Goal: Task Accomplishment & Management: Manage account settings

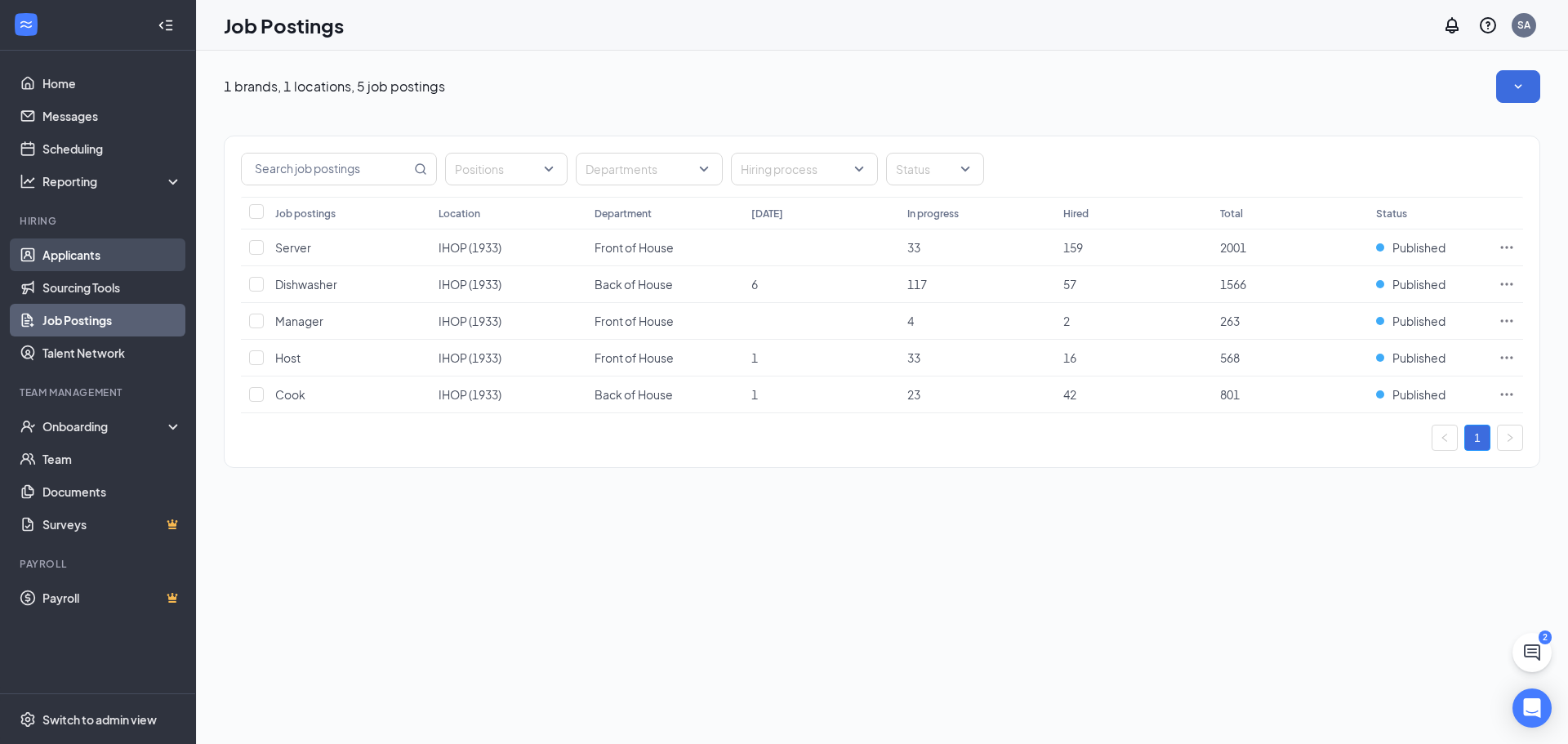
click at [152, 246] on link "Applicants" at bounding box center [112, 254] width 139 height 33
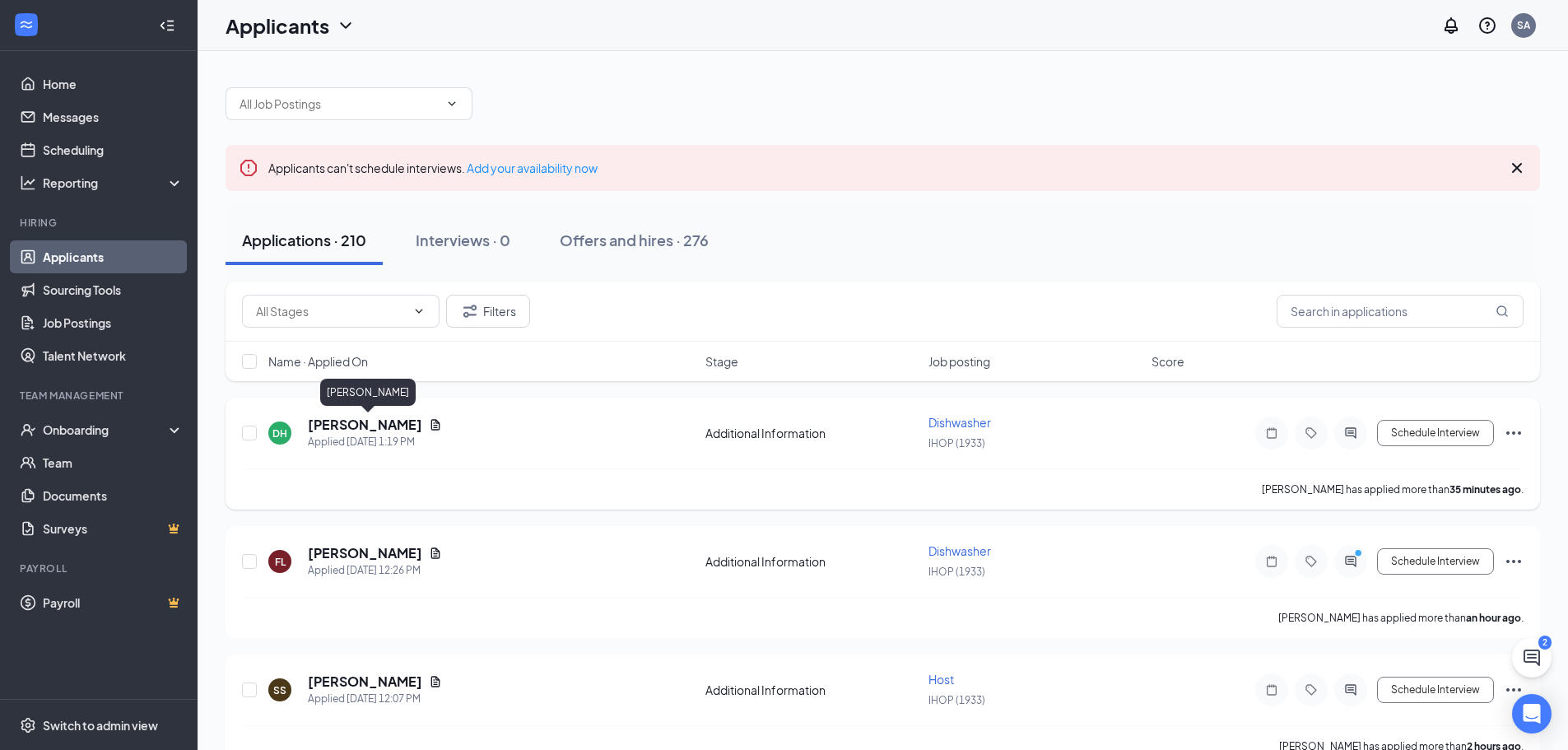
click at [419, 427] on h5 "[PERSON_NAME]" at bounding box center [364, 424] width 115 height 18
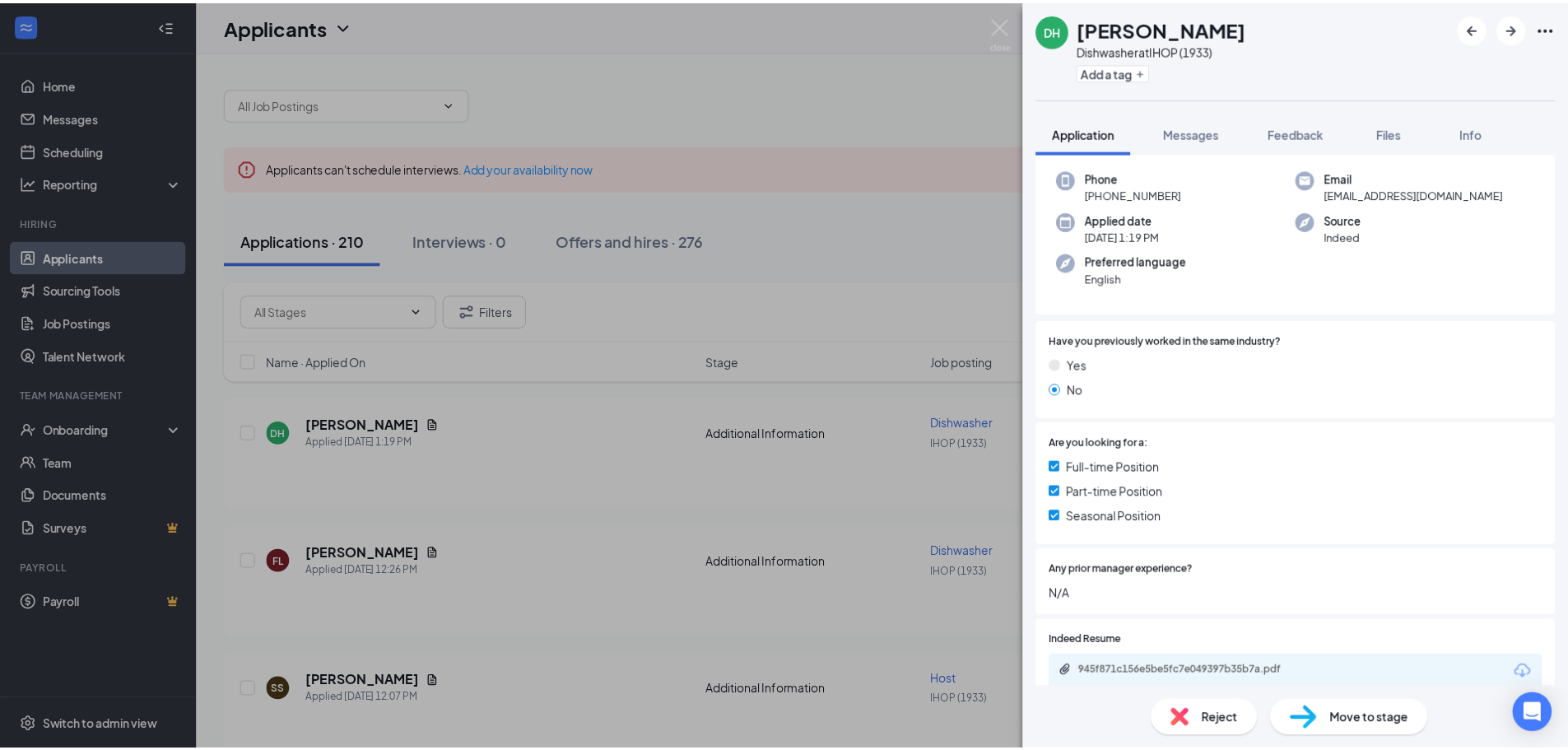
scroll to position [247, 0]
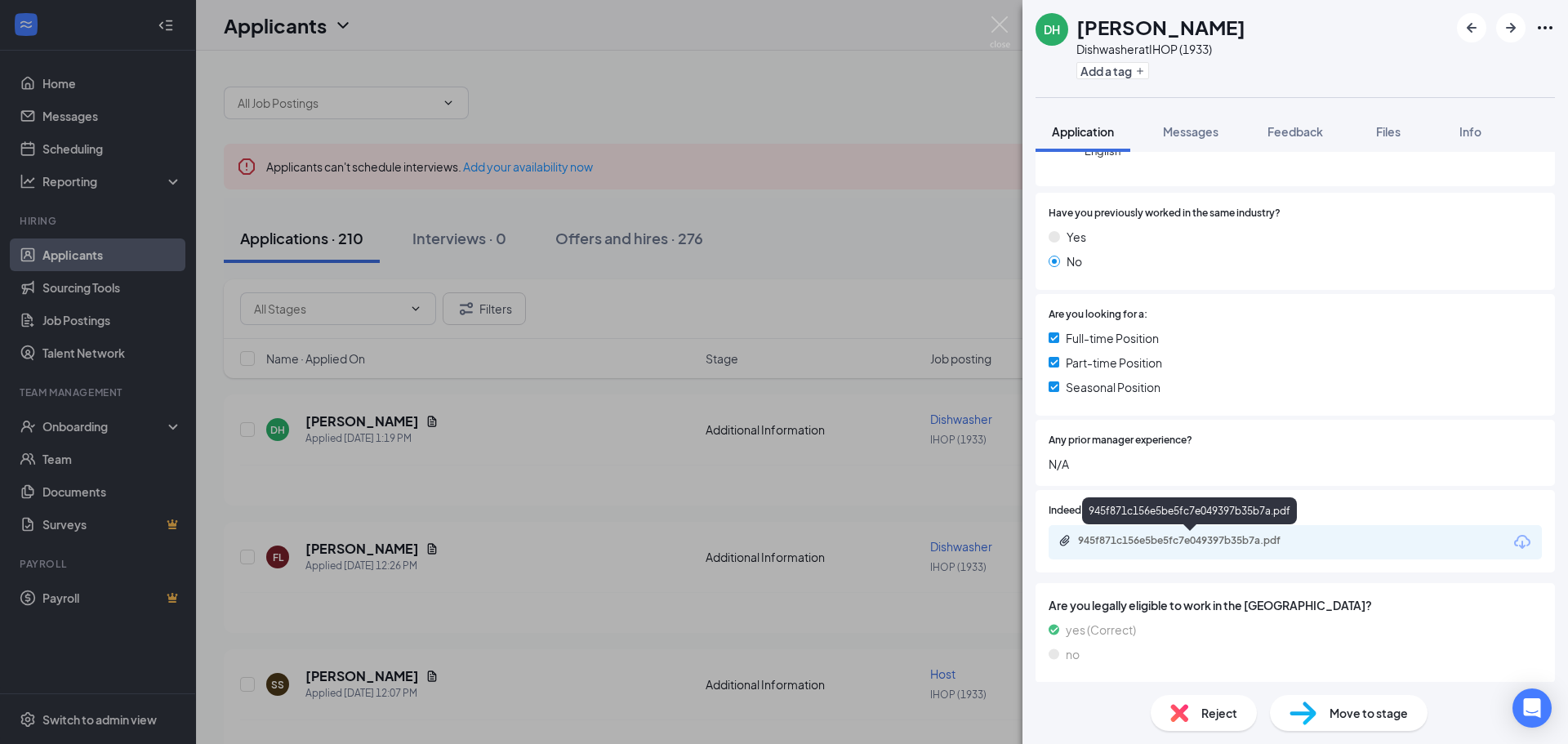
click at [1223, 542] on div "945f871c156e5be5fc7e049397b35b7a.pdf" at bounding box center [1192, 541] width 229 height 13
click at [608, 532] on div "[PERSON_NAME] Dishwasher at IHOP (1933) Add a tag Application Messages Feedback…" at bounding box center [784, 372] width 1568 height 744
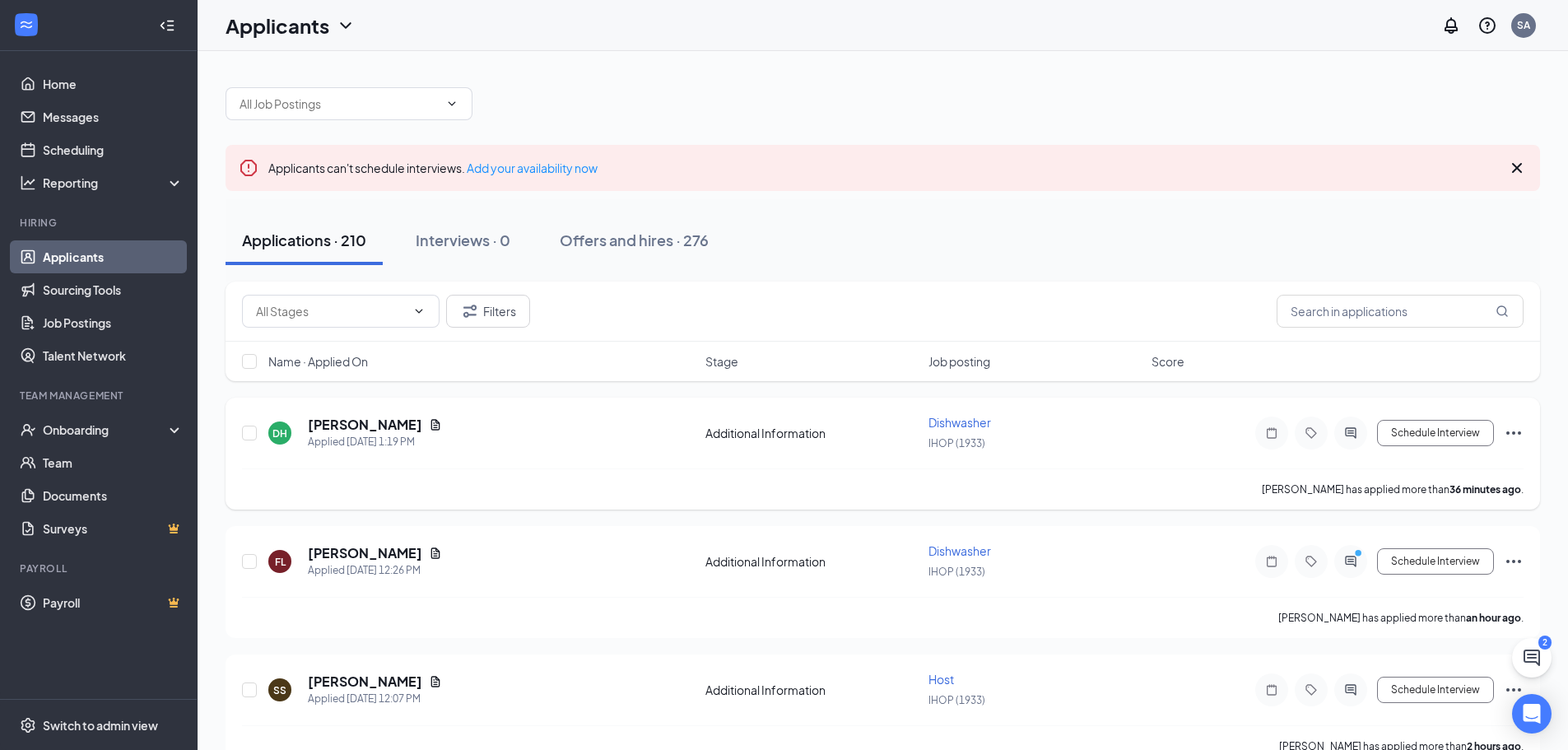
click at [617, 509] on div "[PERSON_NAME] has applied more than 36 minutes ago ." at bounding box center [883, 488] width 1281 height 41
click at [1510, 432] on icon "Ellipses" at bounding box center [1513, 433] width 20 height 20
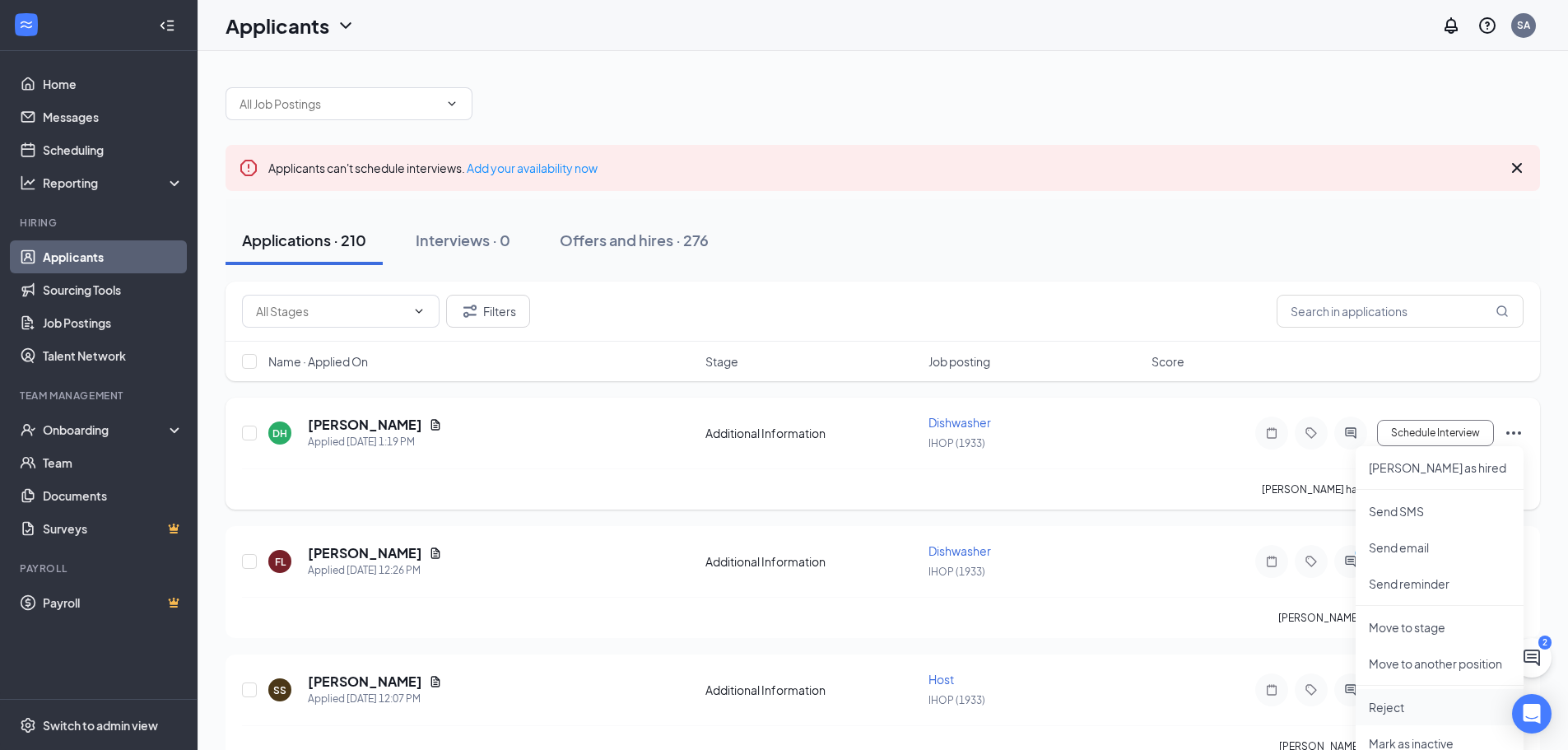
click at [1391, 705] on p "Reject" at bounding box center [1439, 706] width 141 height 16
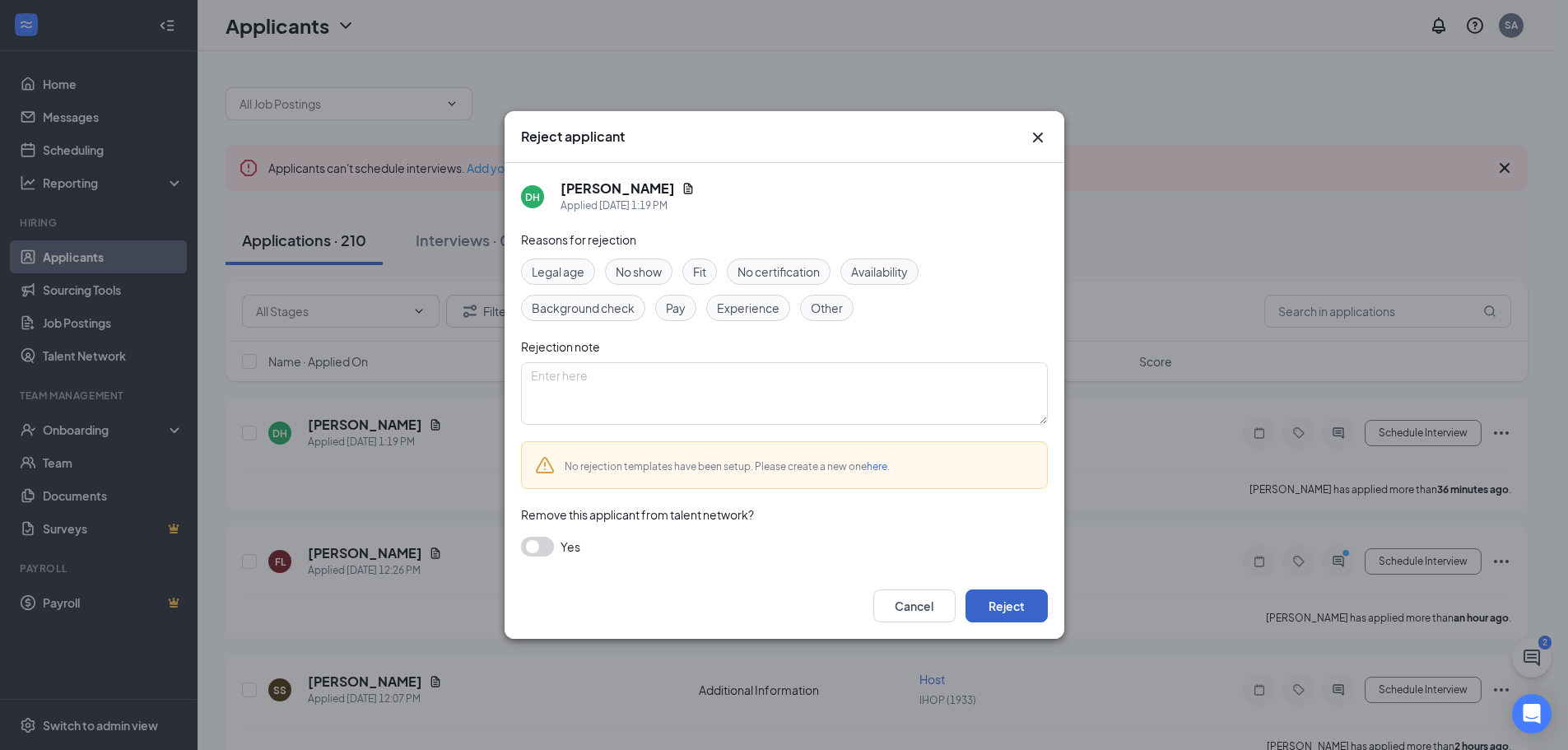
click at [989, 614] on button "Reject" at bounding box center [1006, 606] width 83 height 33
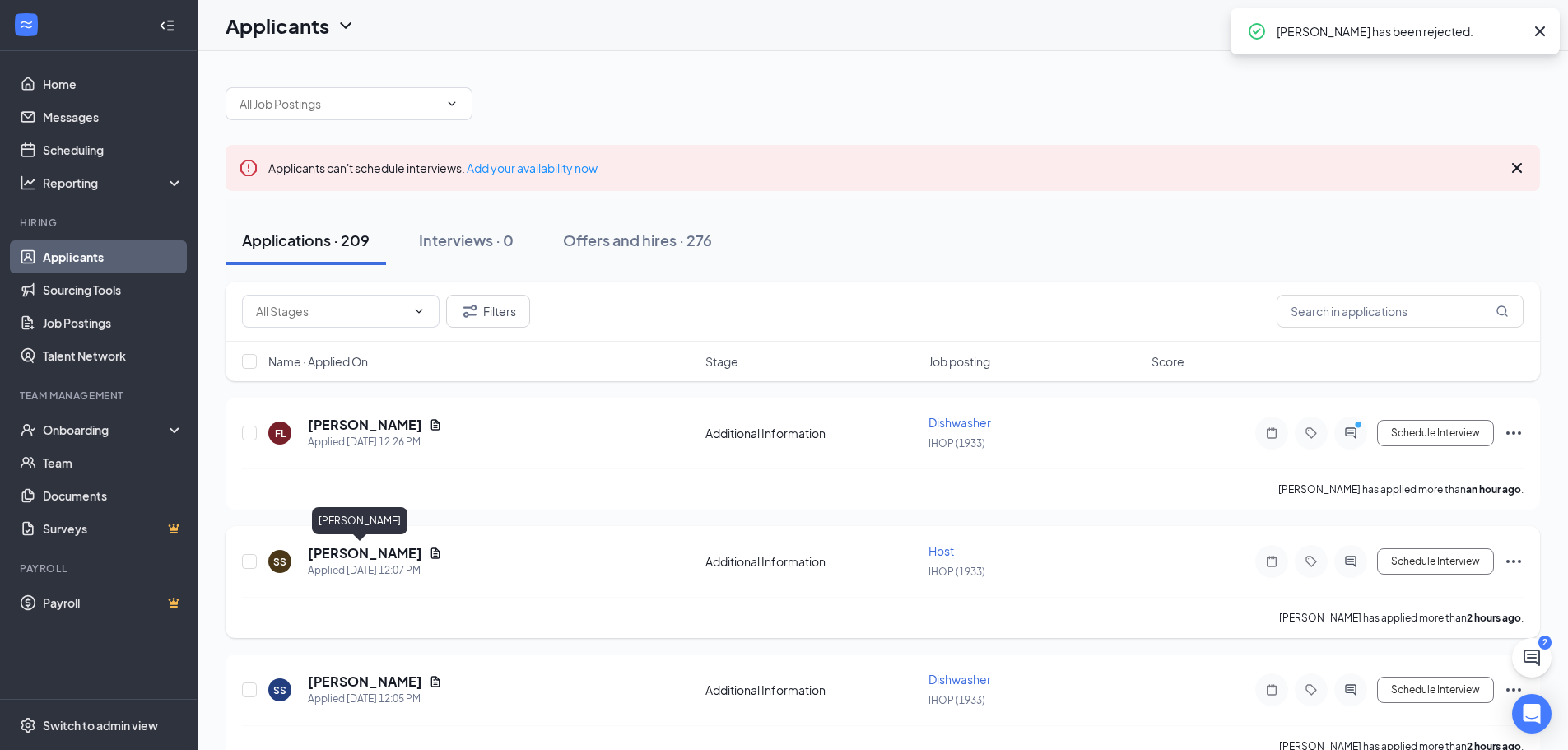
click at [347, 553] on h5 "[PERSON_NAME]" at bounding box center [364, 553] width 115 height 18
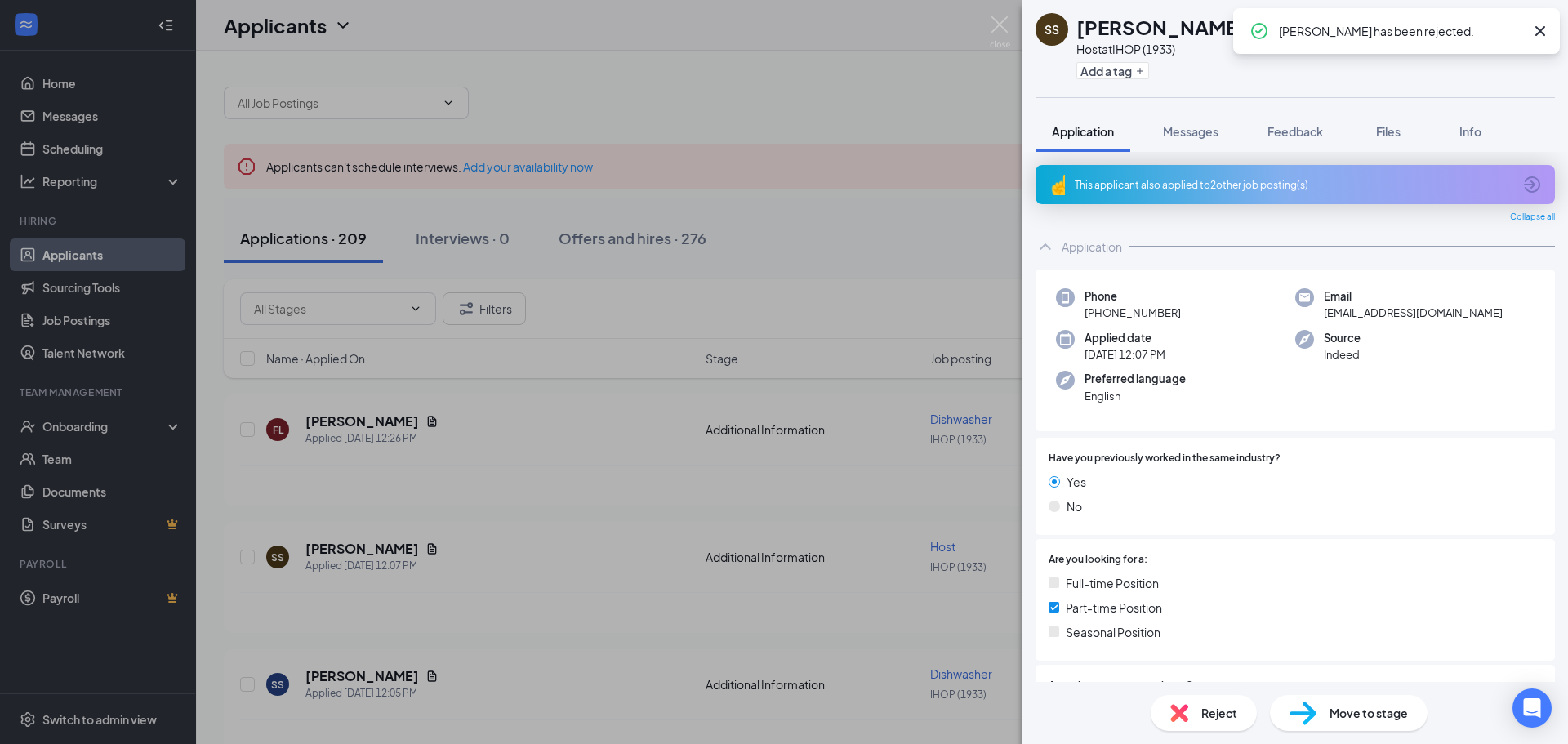
click at [1212, 714] on span "Reject" at bounding box center [1220, 713] width 36 height 18
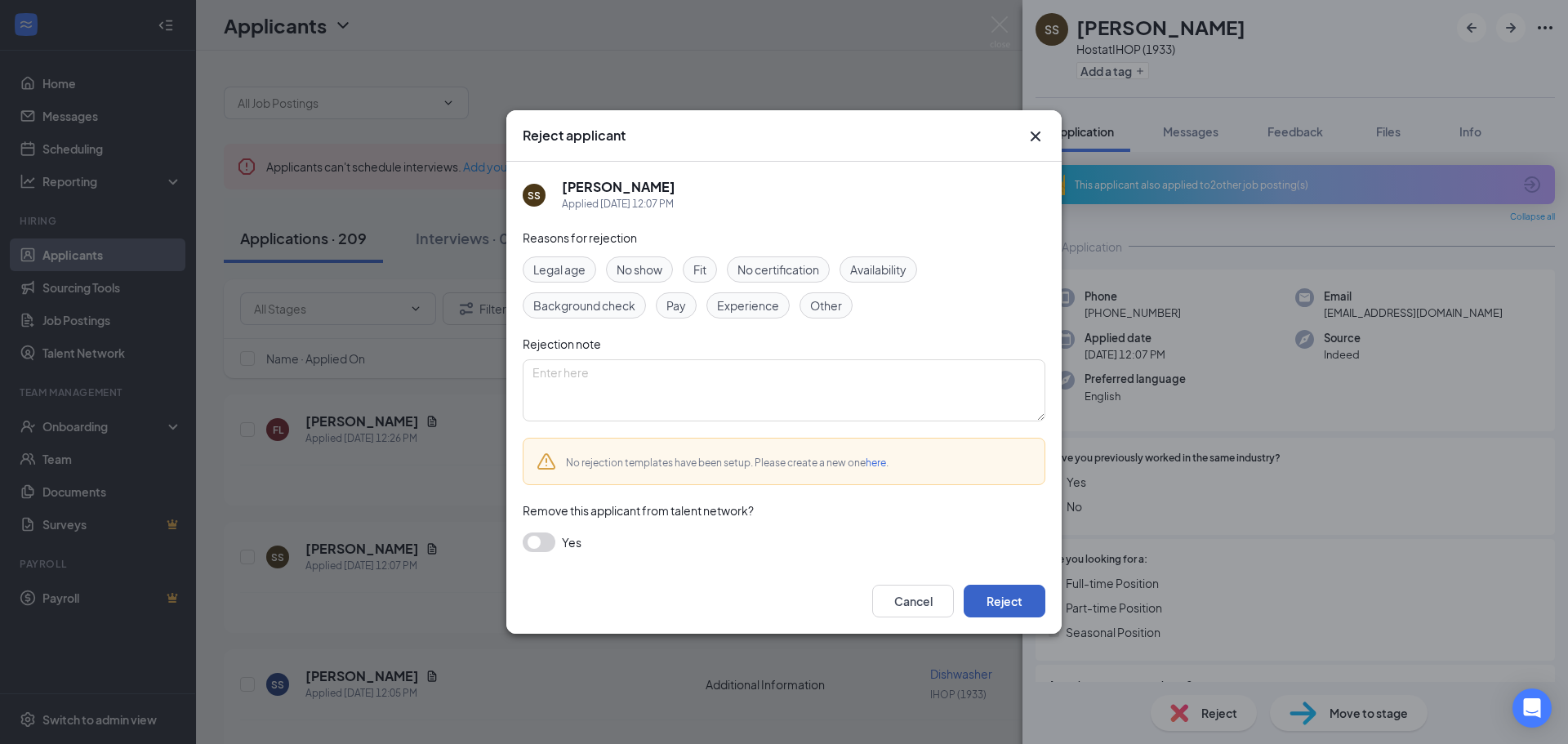
click at [1010, 602] on button "Reject" at bounding box center [1004, 601] width 82 height 33
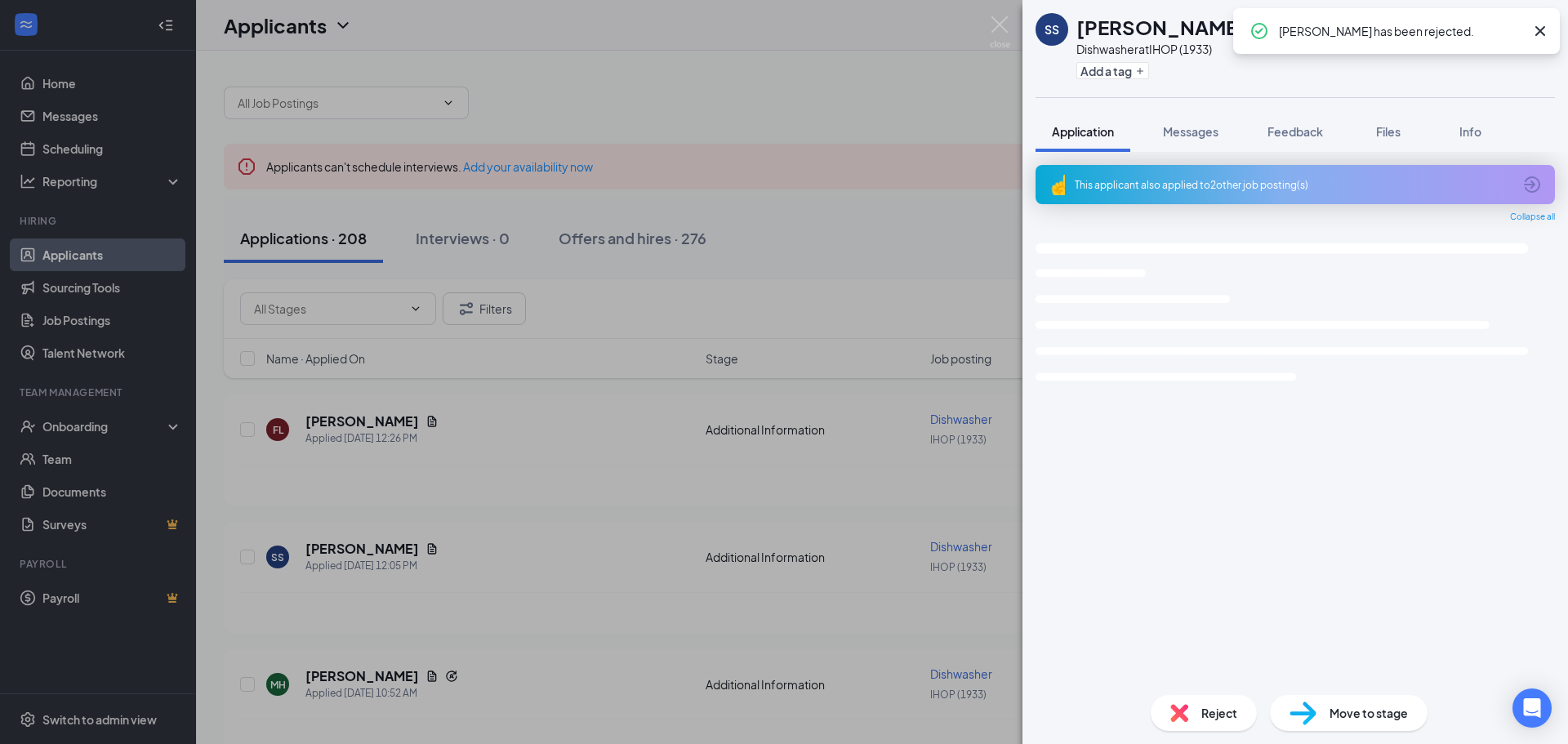
click at [635, 570] on div "SS [PERSON_NAME] Dishwasher at IHOP (1933) Add a tag Application Messages Feedb…" at bounding box center [784, 372] width 1568 height 744
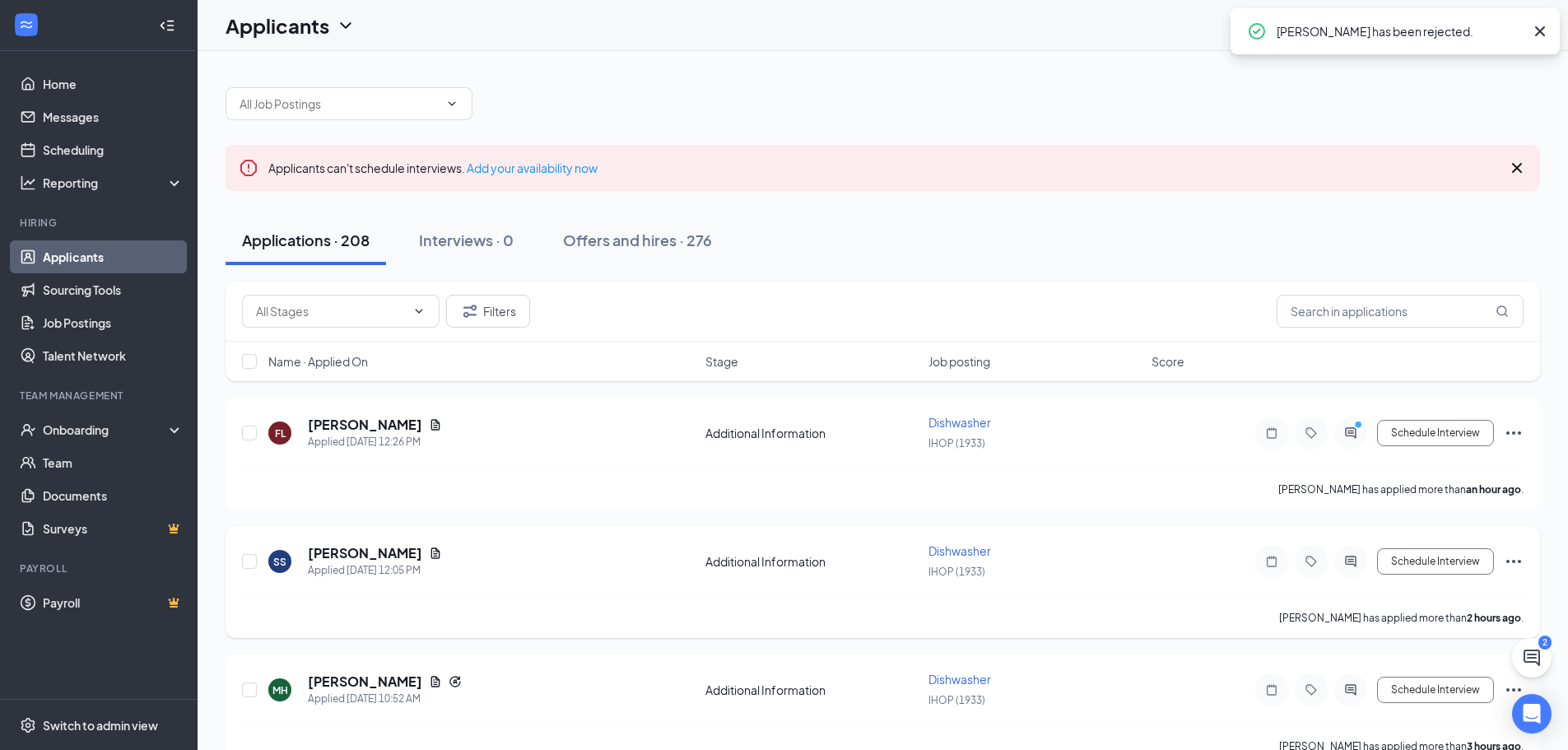
click at [1513, 562] on icon "Ellipses" at bounding box center [1513, 561] width 20 height 20
click at [1201, 573] on div "SS [PERSON_NAME] Applied [DATE] 12:05 PM Additional Information Dishwasher IHOP…" at bounding box center [883, 570] width 1281 height 54
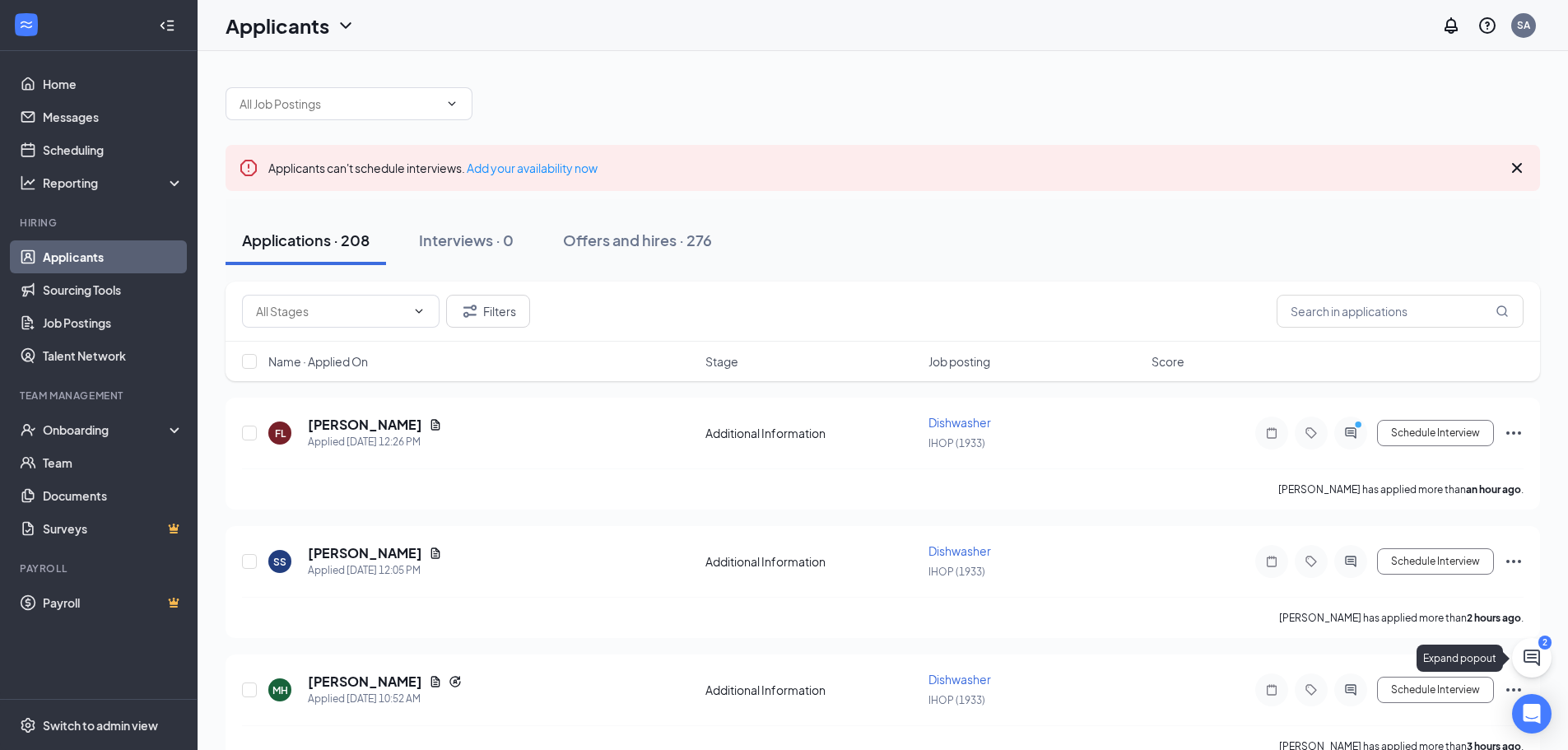
click at [1529, 659] on icon "ChatActive" at bounding box center [1531, 657] width 16 height 16
click at [1298, 735] on div "Chat 2" at bounding box center [1337, 729] width 252 height 27
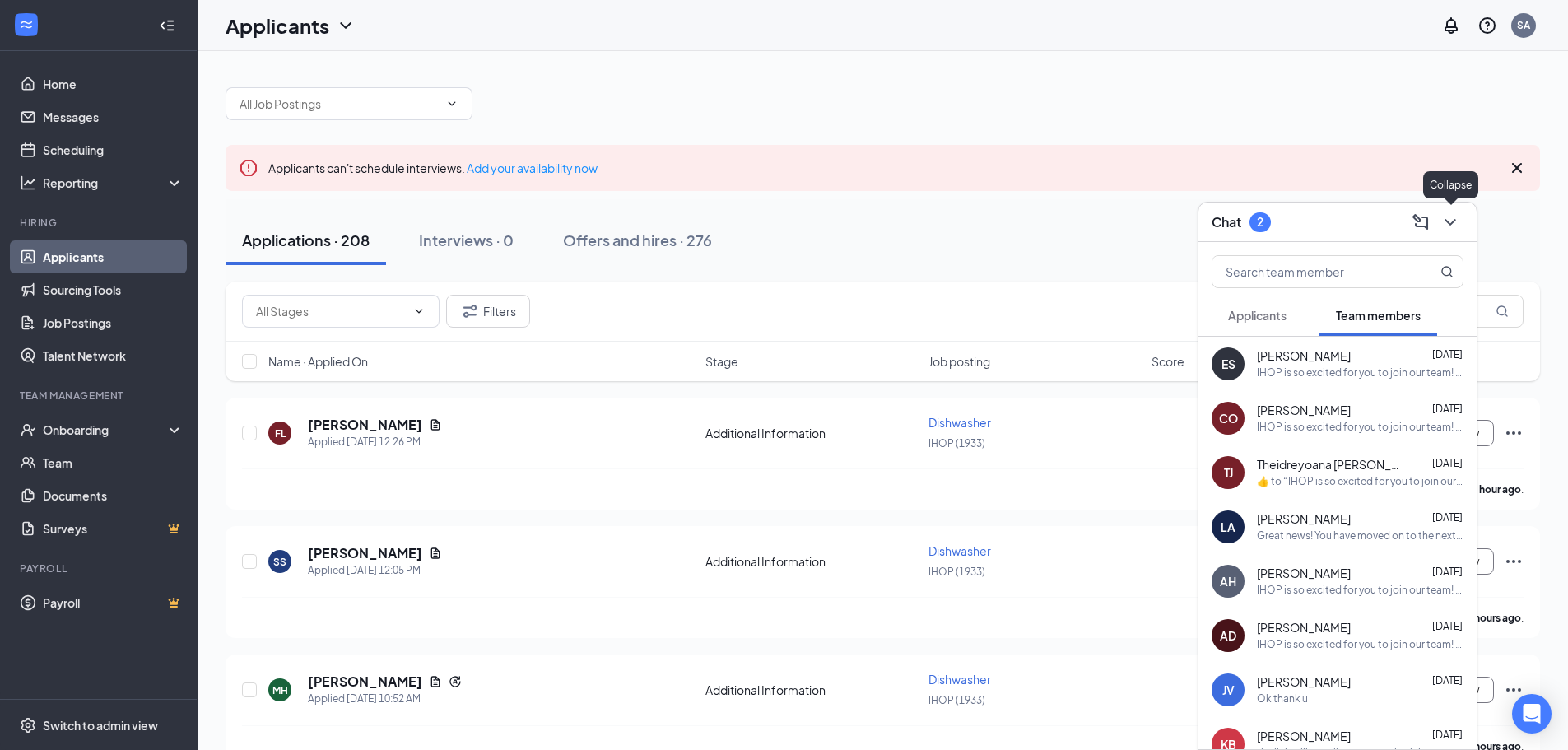
click at [1455, 210] on button at bounding box center [1450, 222] width 27 height 27
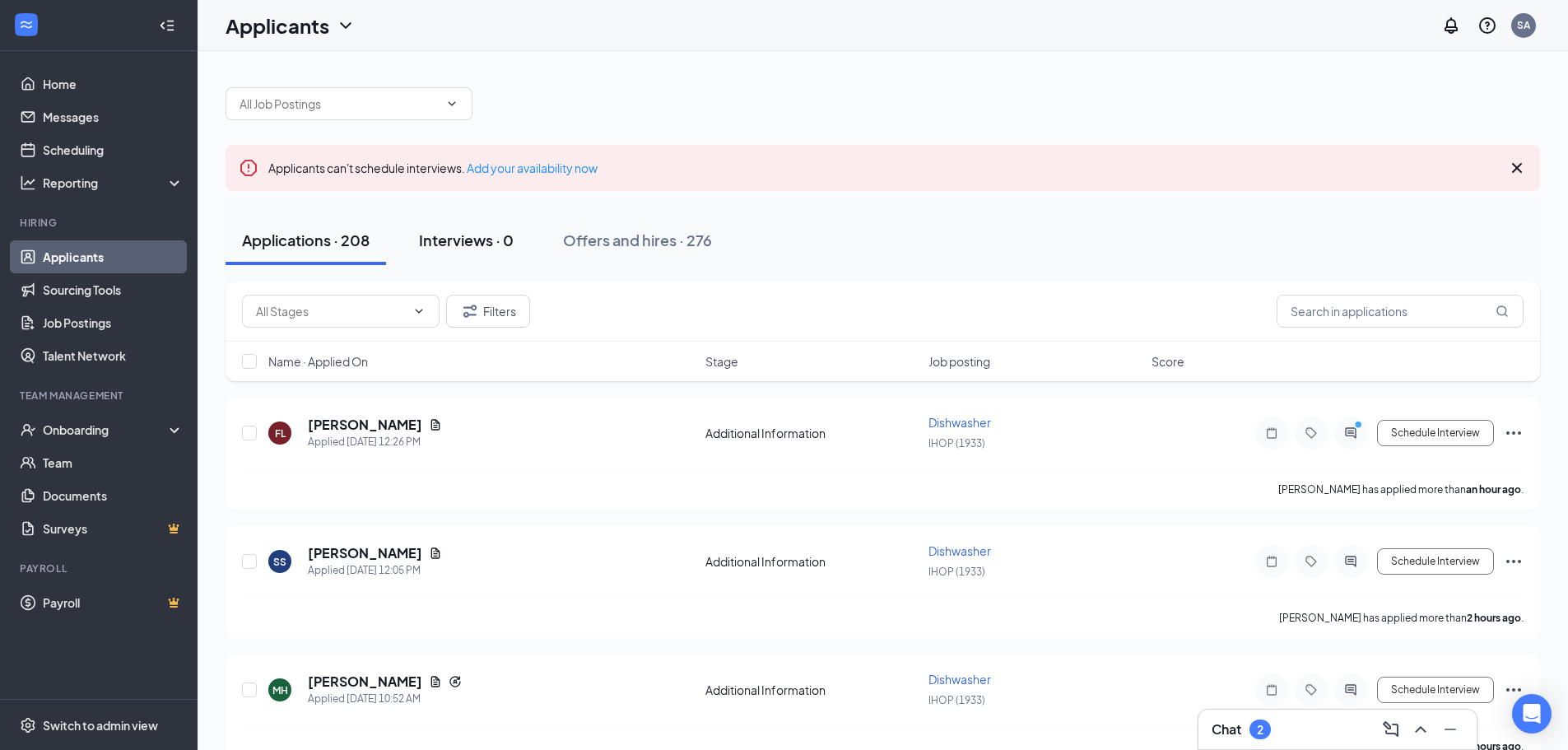
click at [462, 231] on div "Interviews · 0" at bounding box center [466, 240] width 95 height 21
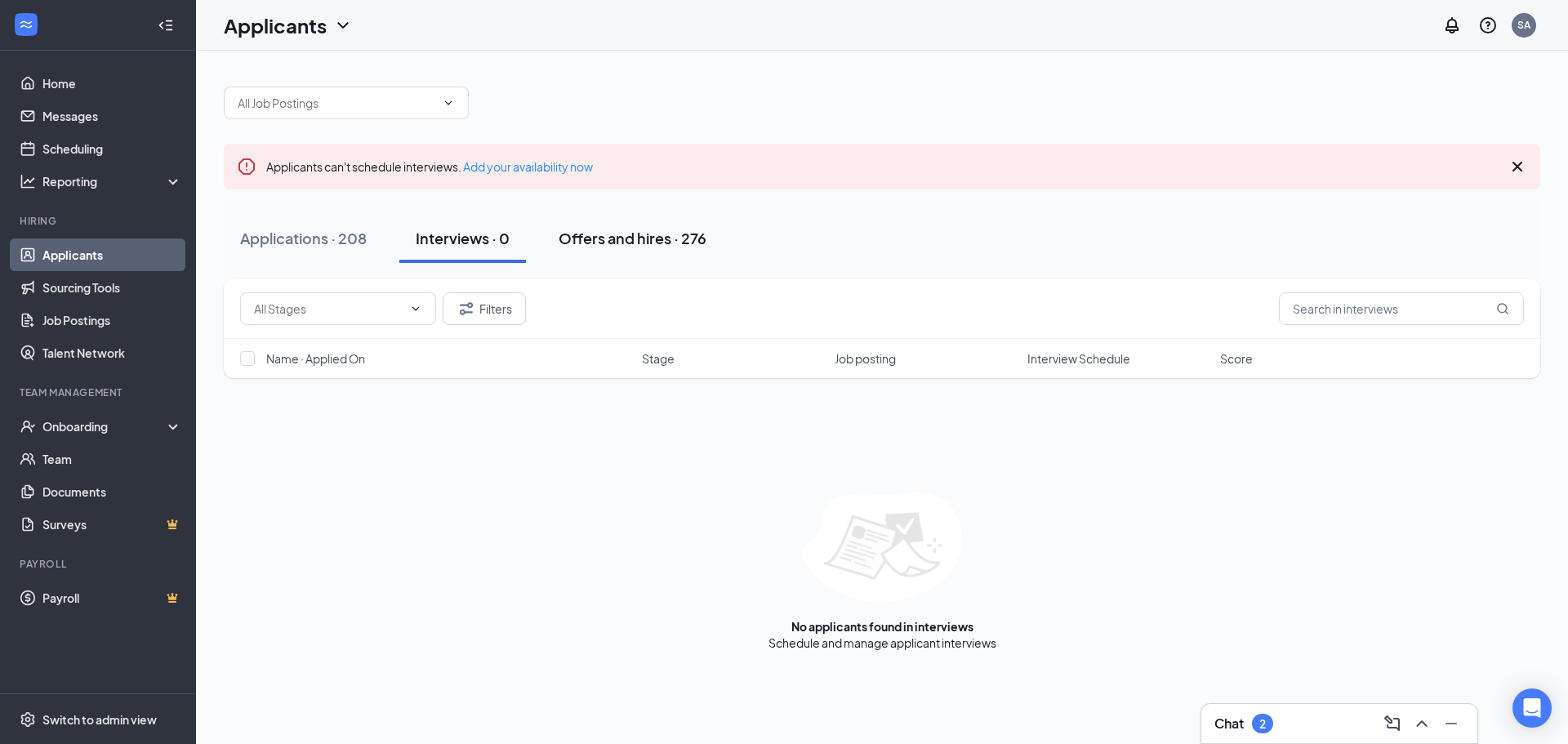
click at [622, 243] on div "Offers and hires · 276" at bounding box center [632, 238] width 148 height 21
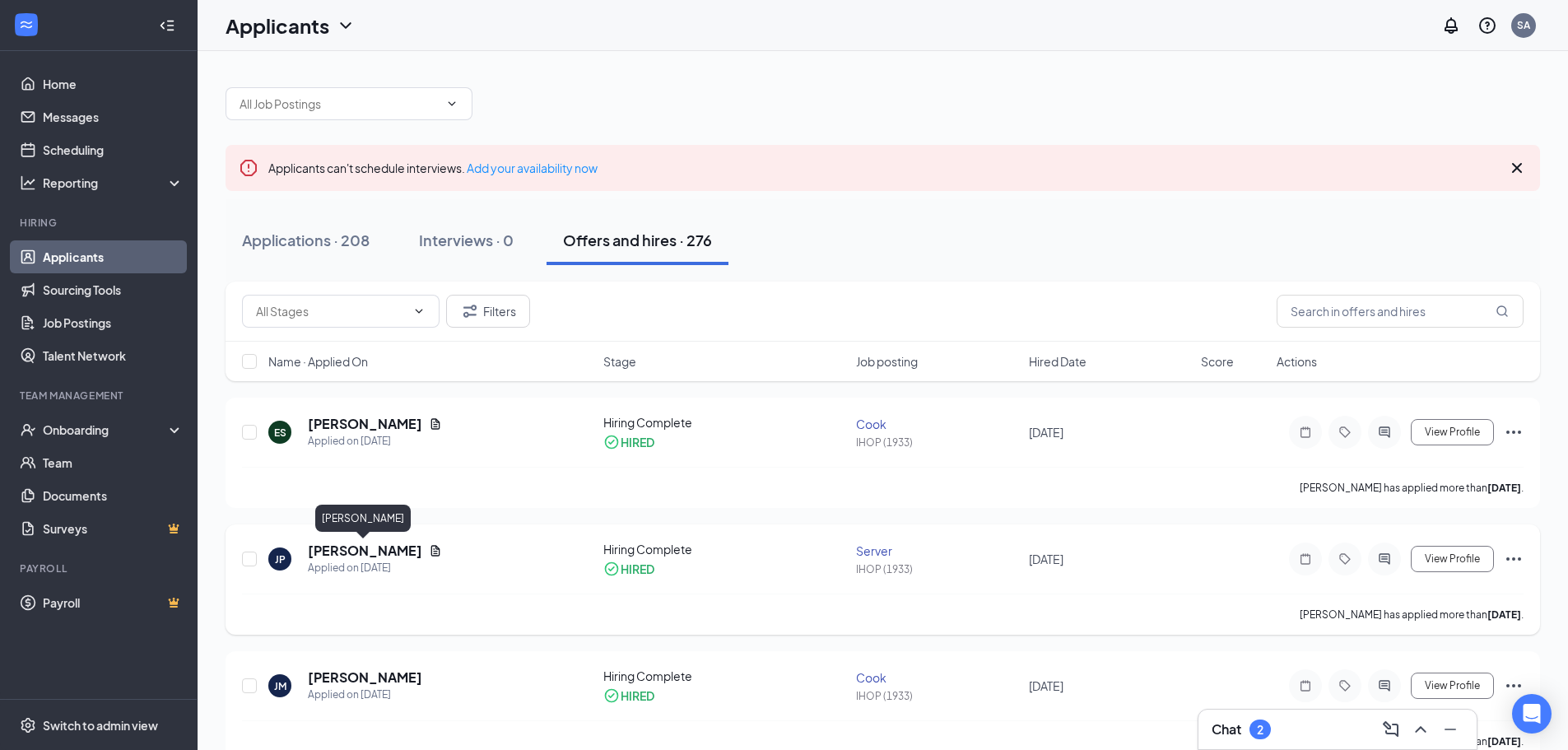
click at [393, 556] on h5 "[PERSON_NAME]" at bounding box center [364, 551] width 115 height 18
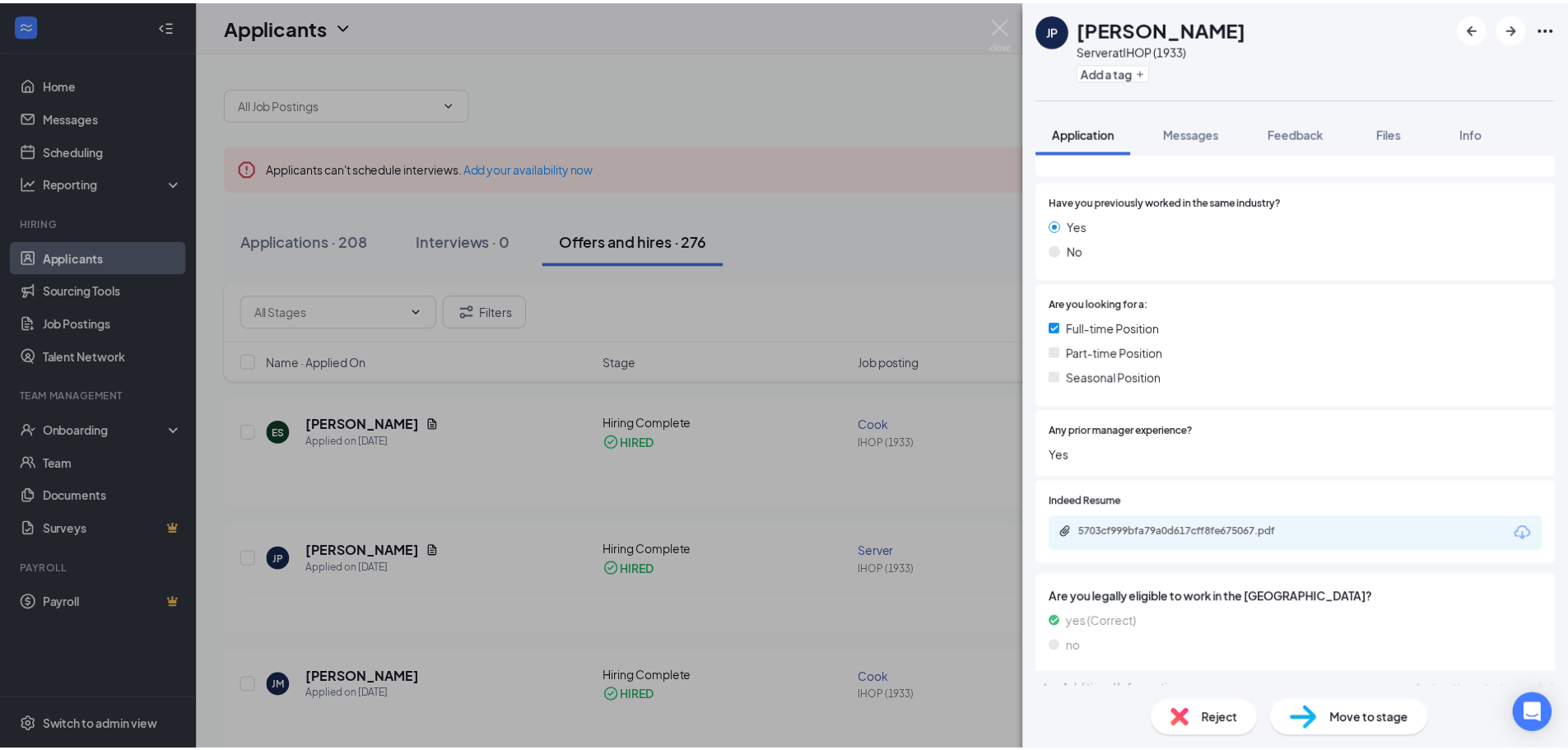
scroll to position [232, 0]
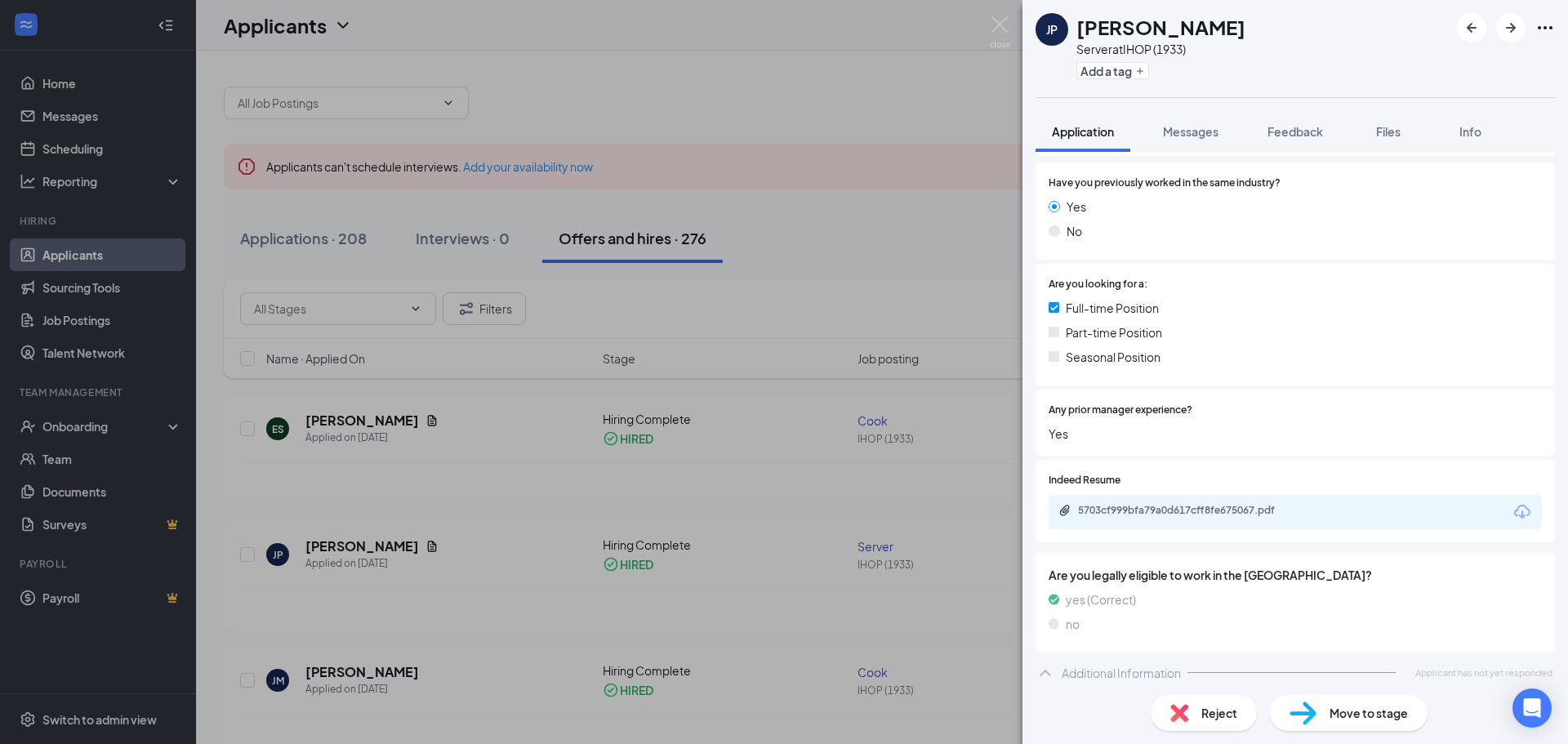
click at [1180, 515] on div "5703cf999bfa79a0d617cff8fe675067.pdf" at bounding box center [1192, 510] width 229 height 13
click at [409, 603] on div "JP [PERSON_NAME] Server at IHOP (1933) Add a tag Application Messages Feedback …" at bounding box center [784, 372] width 1568 height 744
